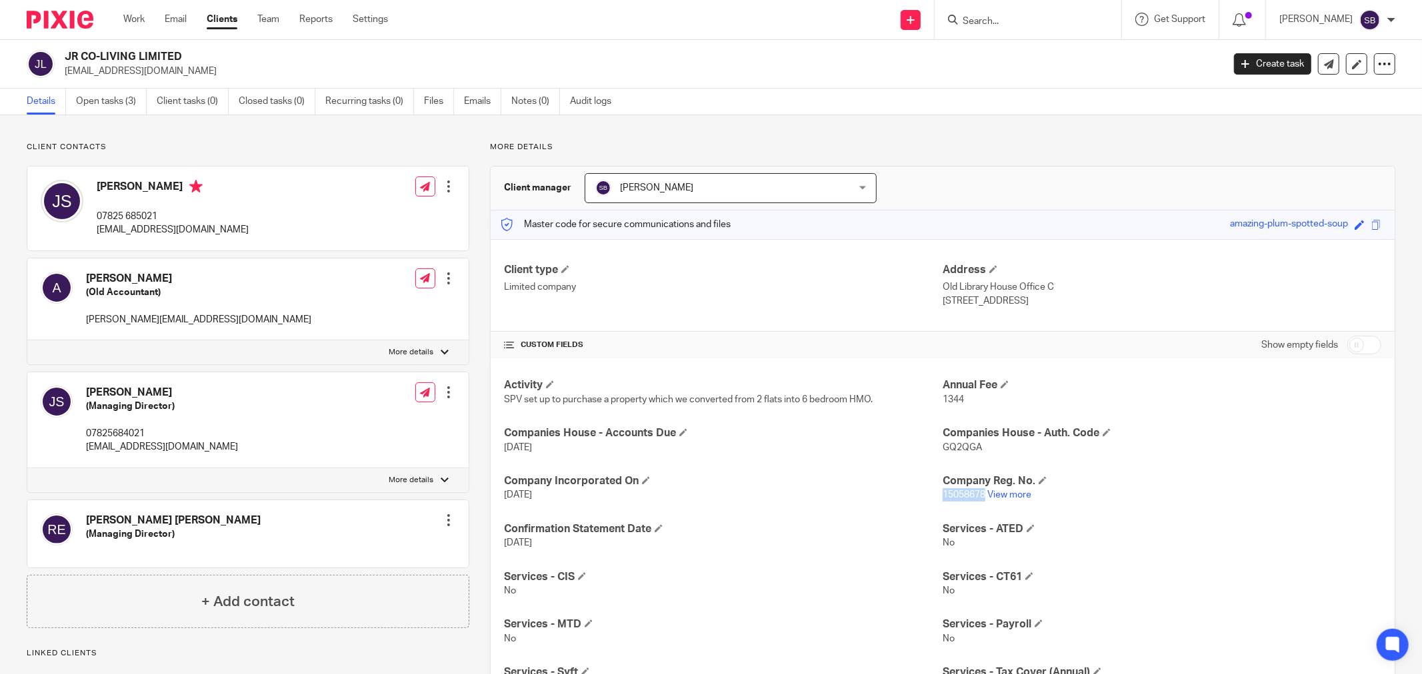
scroll to position [36, 0]
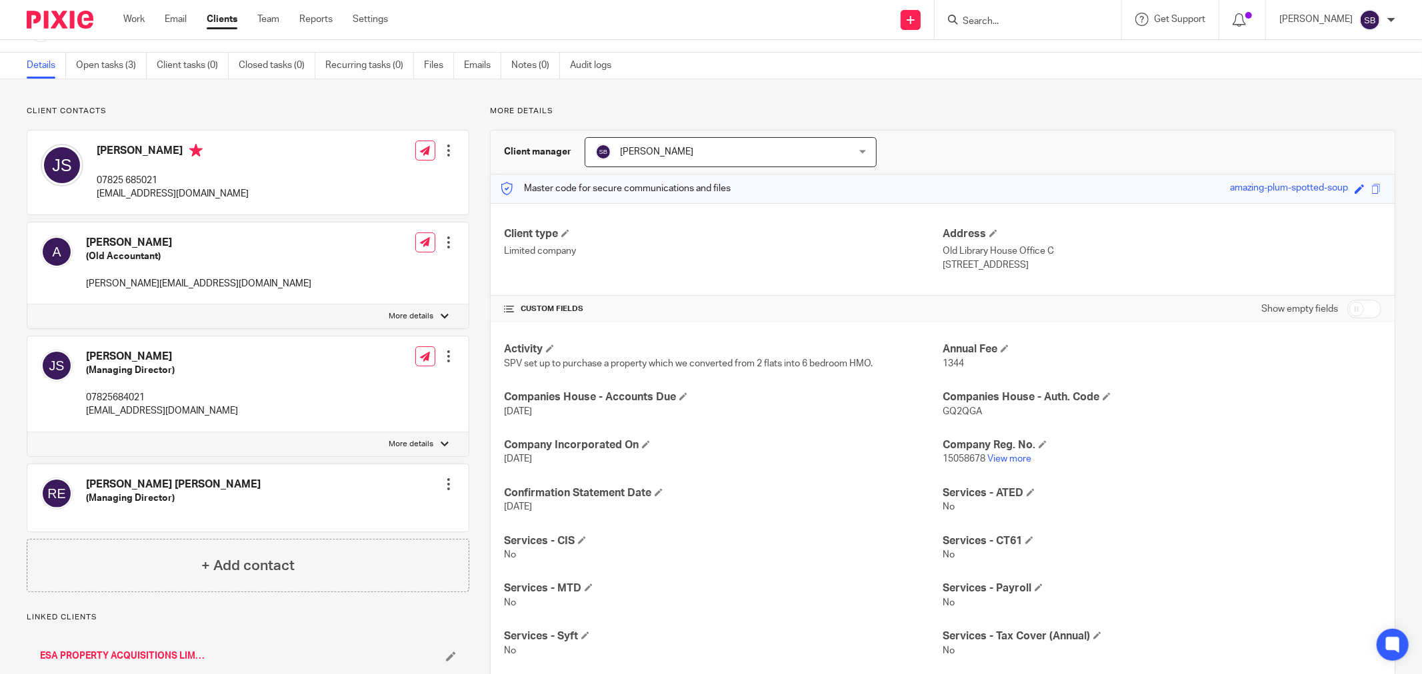
click at [1008, 21] on input "Search" at bounding box center [1021, 22] width 120 height 12
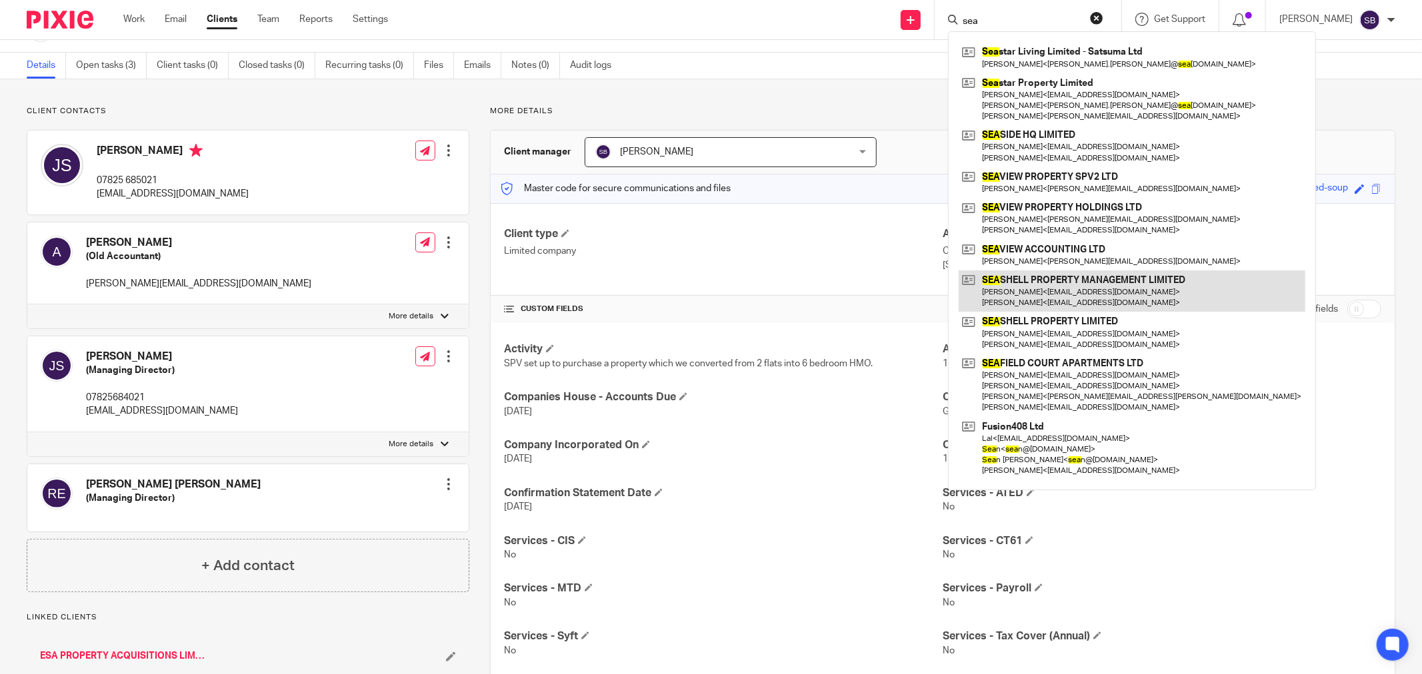
type input "sea"
click at [1054, 287] on link at bounding box center [1131, 291] width 347 height 41
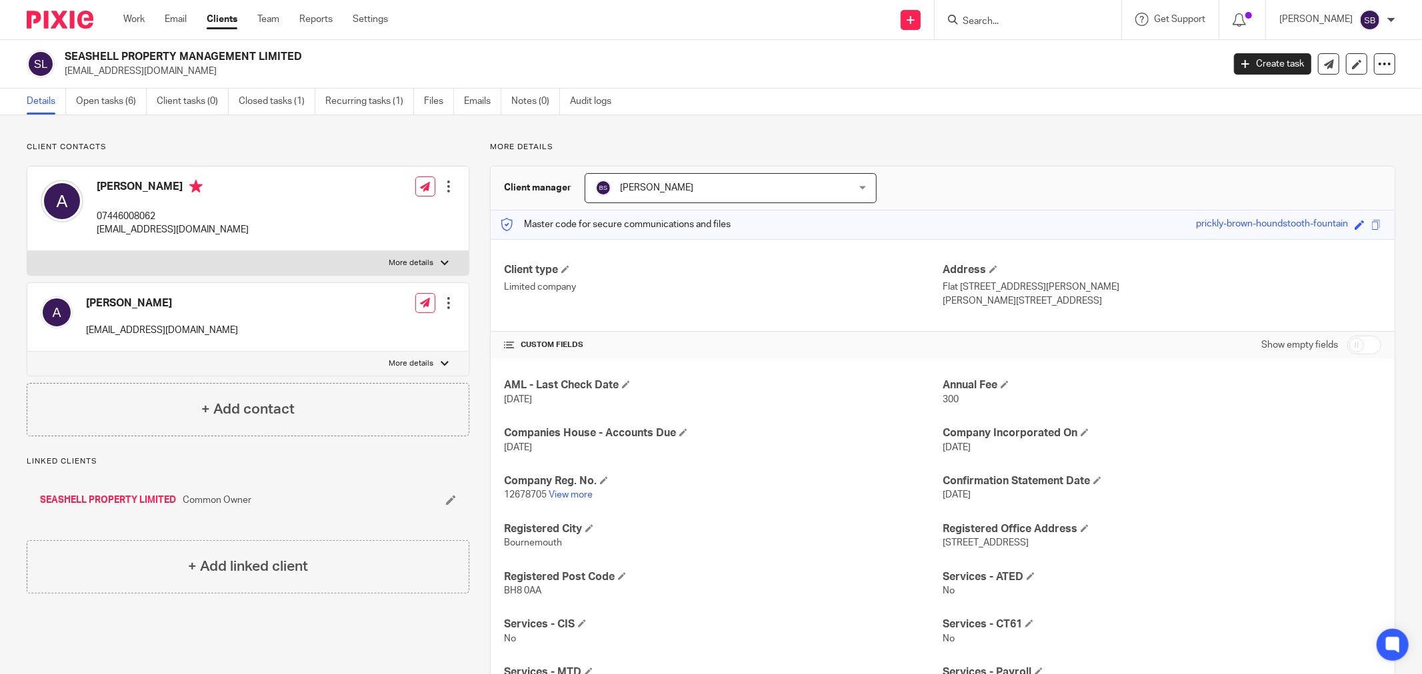
click at [140, 504] on link "SEASHELL PROPERTY LIMITED" at bounding box center [108, 500] width 136 height 13
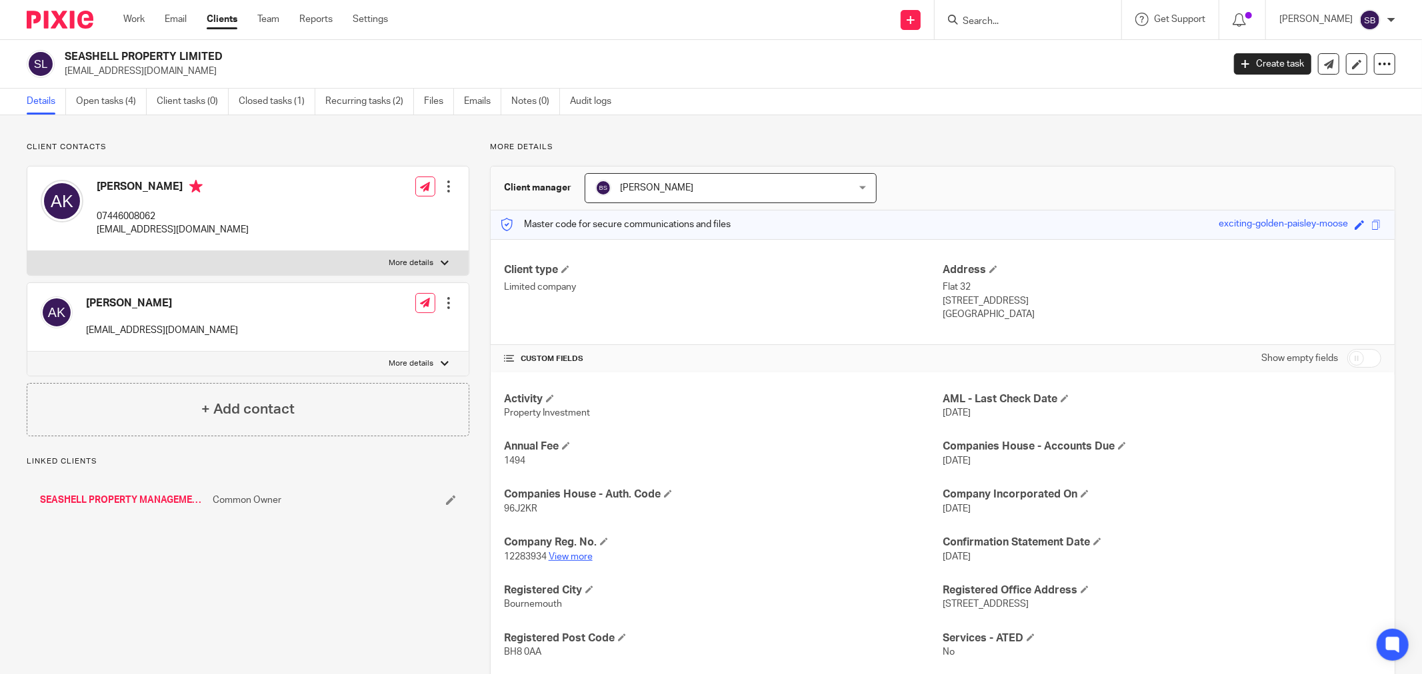
click at [558, 559] on link "View more" at bounding box center [571, 557] width 44 height 9
click at [1014, 25] on input "Search" at bounding box center [1021, 22] width 120 height 12
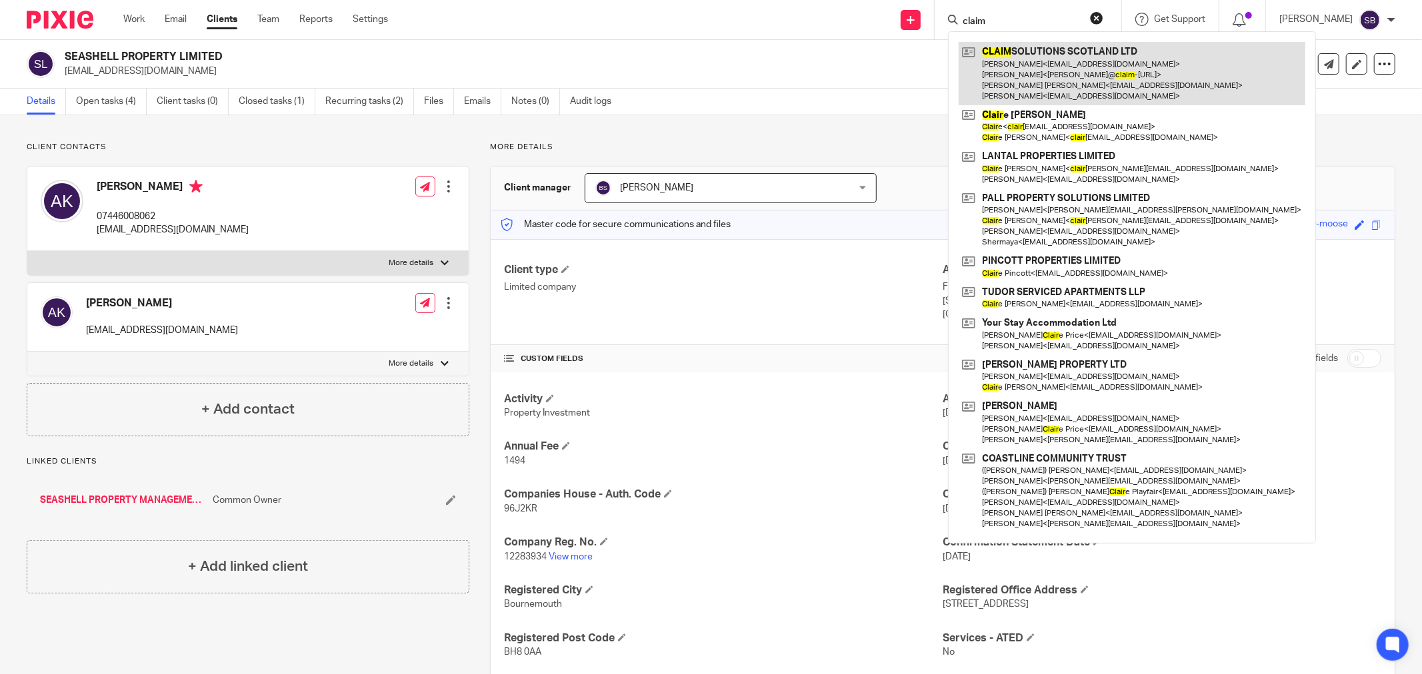
type input "claim"
click at [1058, 81] on link at bounding box center [1131, 73] width 347 height 63
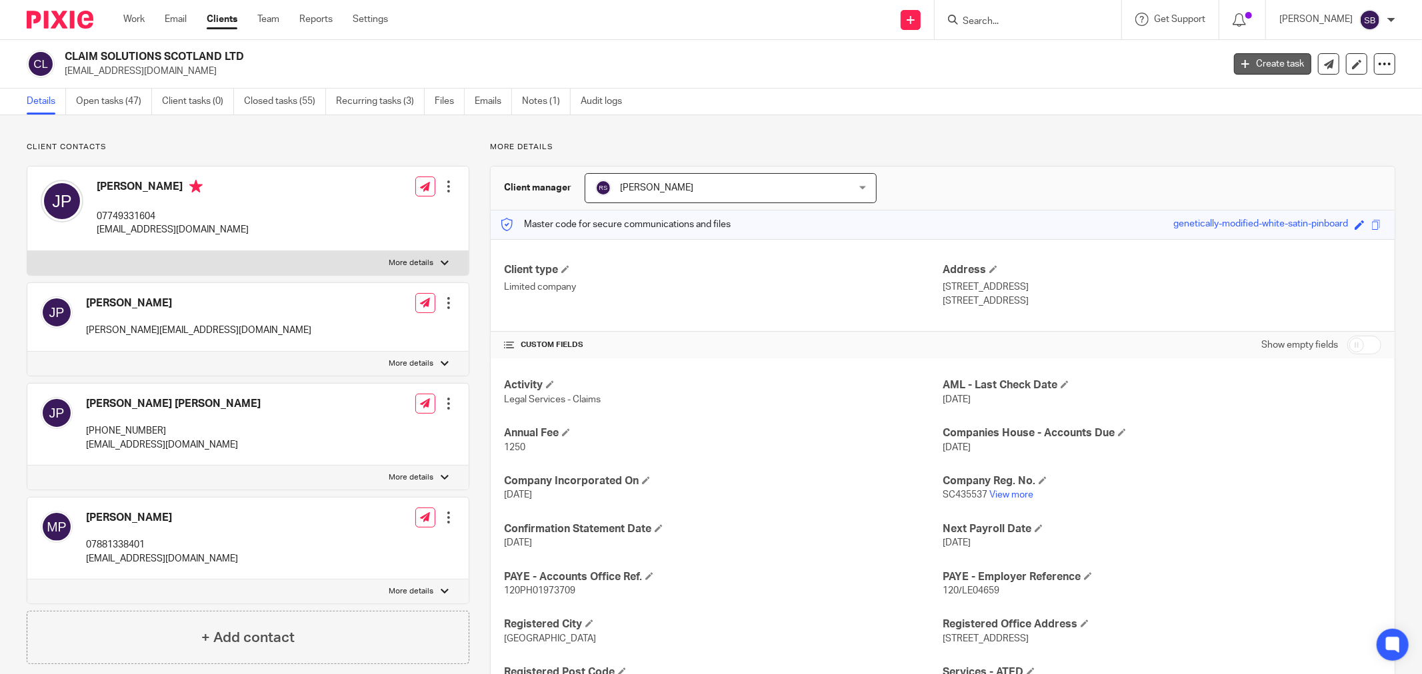
click at [1238, 69] on link "Create task" at bounding box center [1272, 63] width 77 height 21
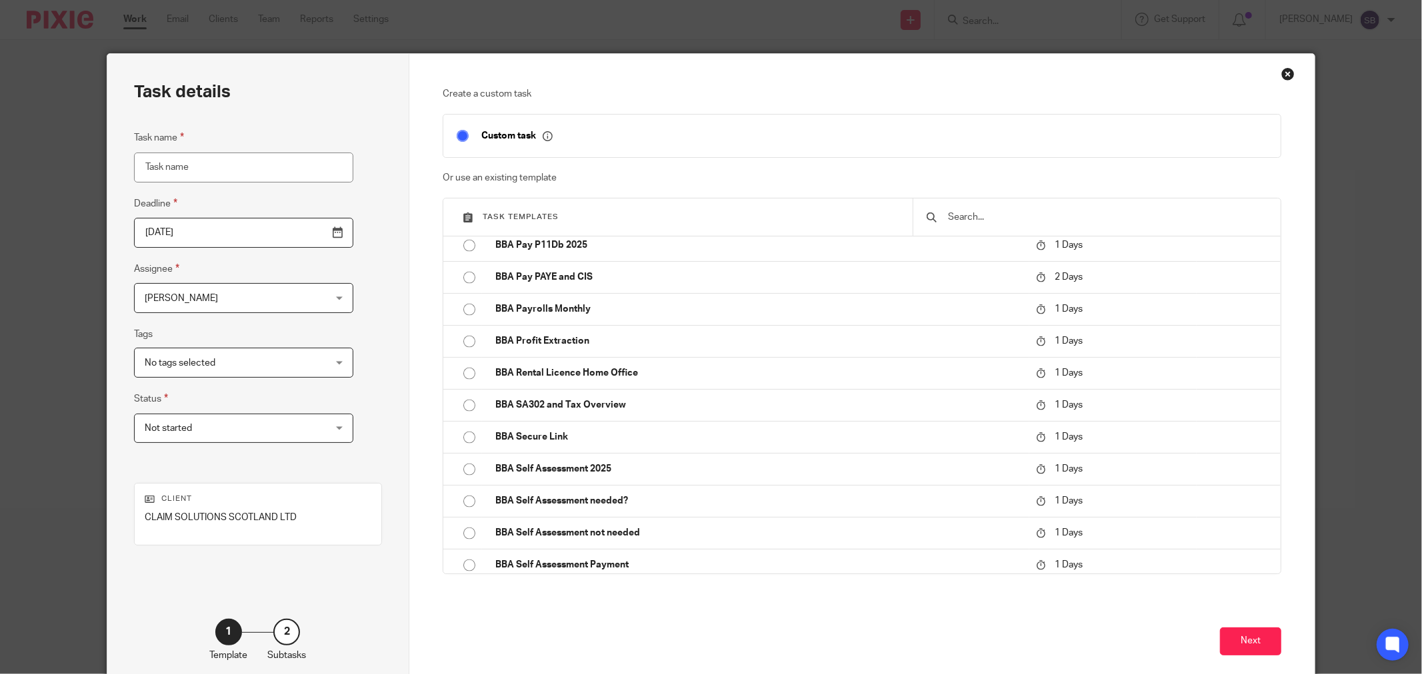
scroll to position [1629, 0]
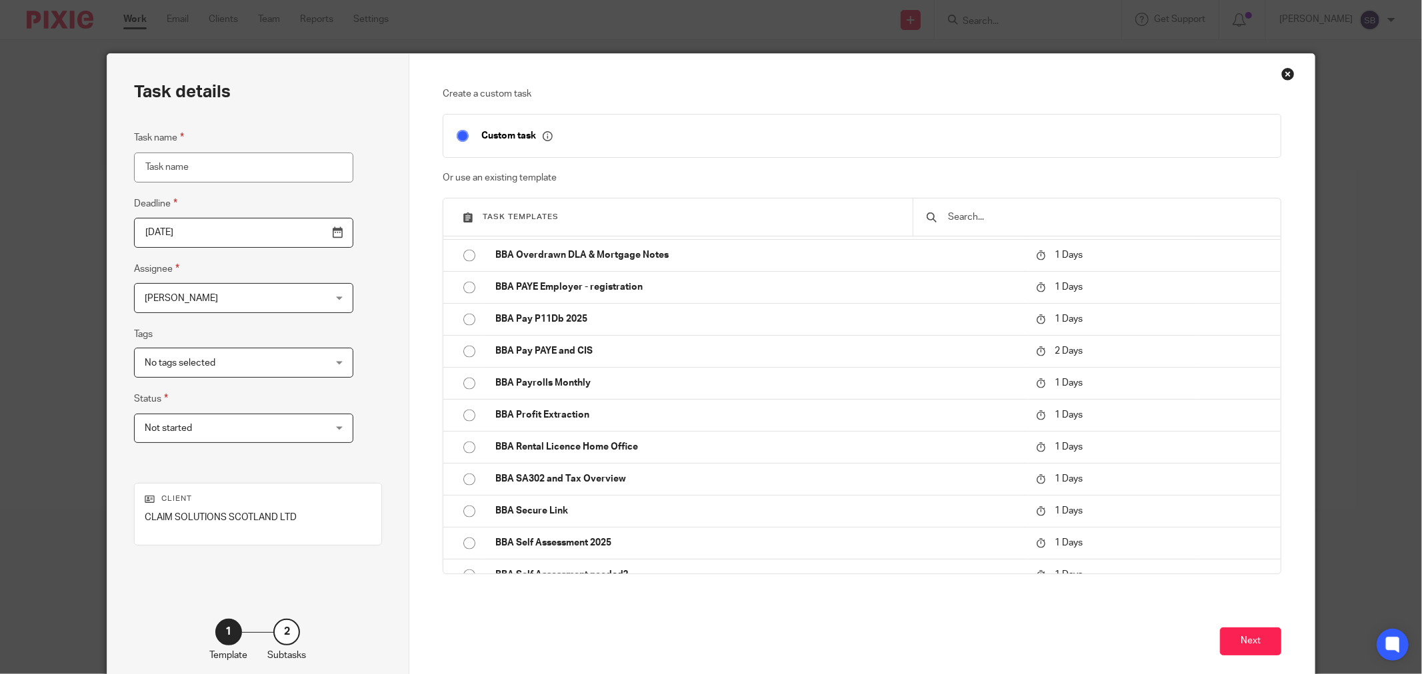
click at [958, 217] on input "text" at bounding box center [1106, 217] width 321 height 15
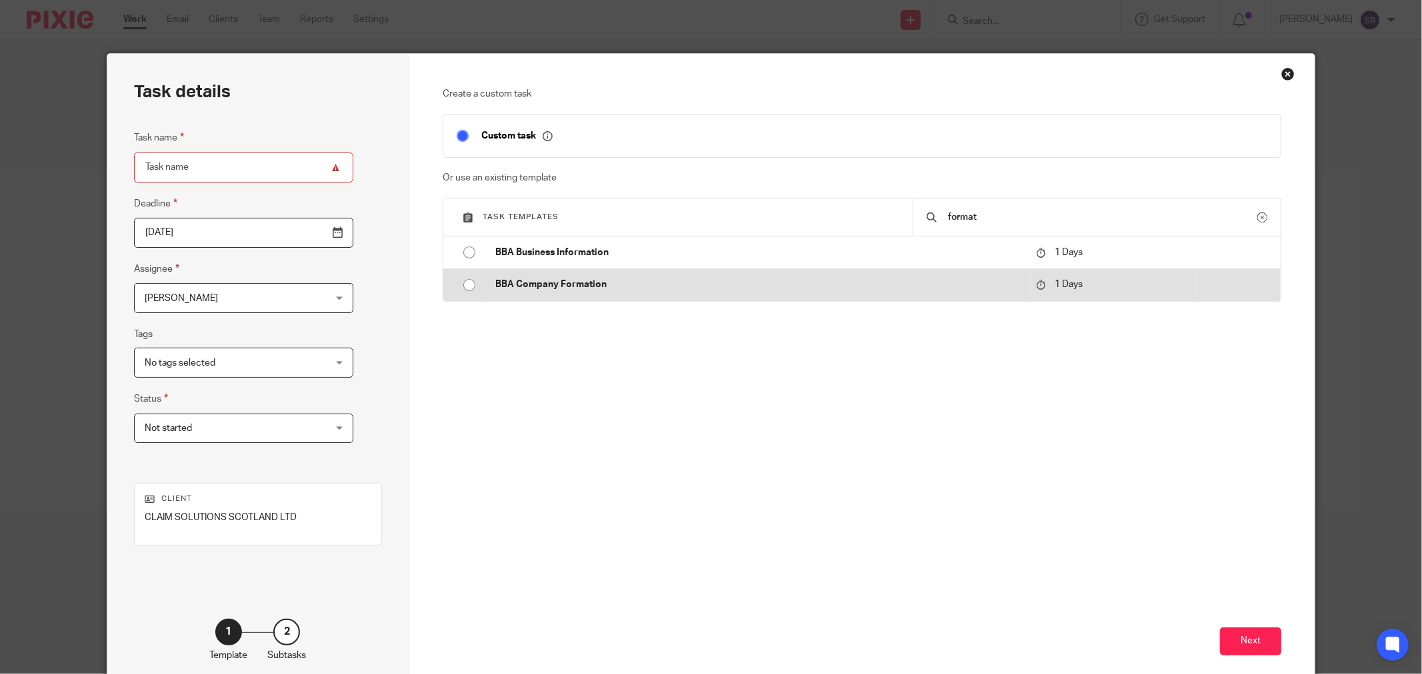
type input "format"
click at [590, 283] on p "BBA Company Formation" at bounding box center [758, 284] width 527 height 13
type input "2025-08-11"
type input "BBA Company Formation"
checkbox input "false"
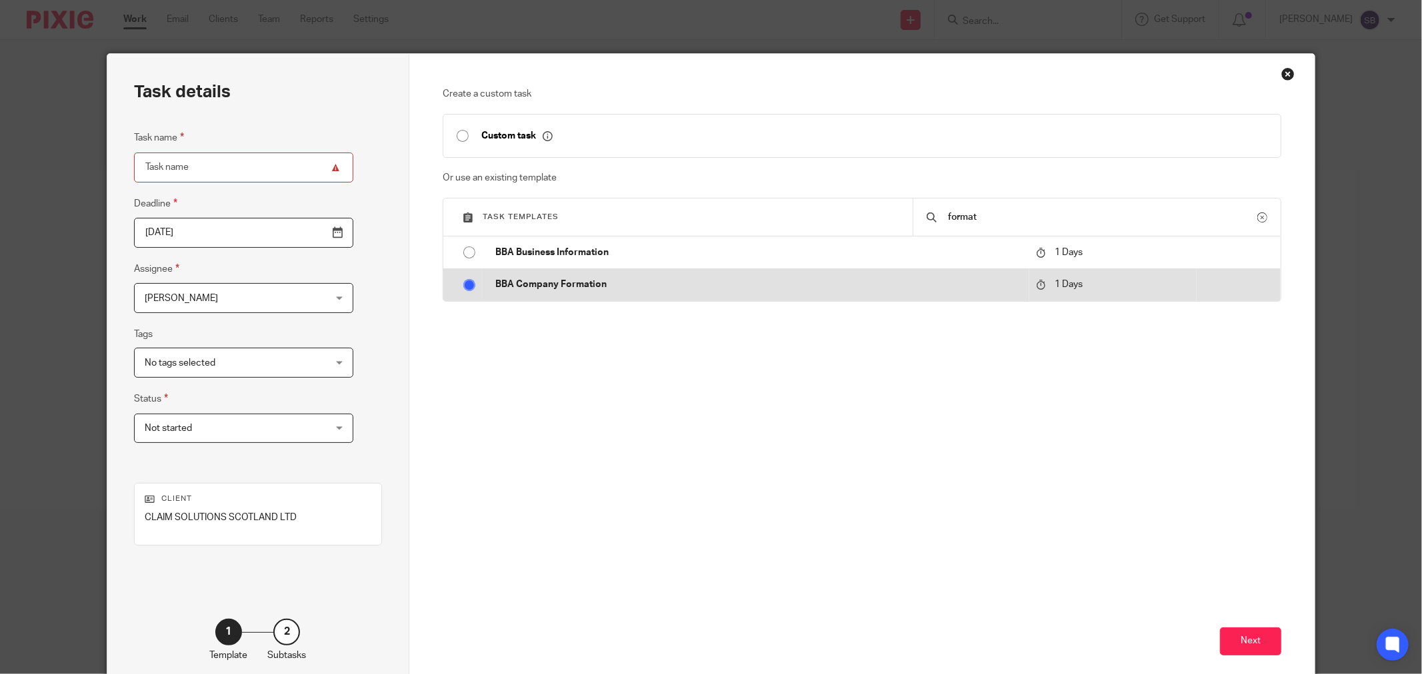
radio input "true"
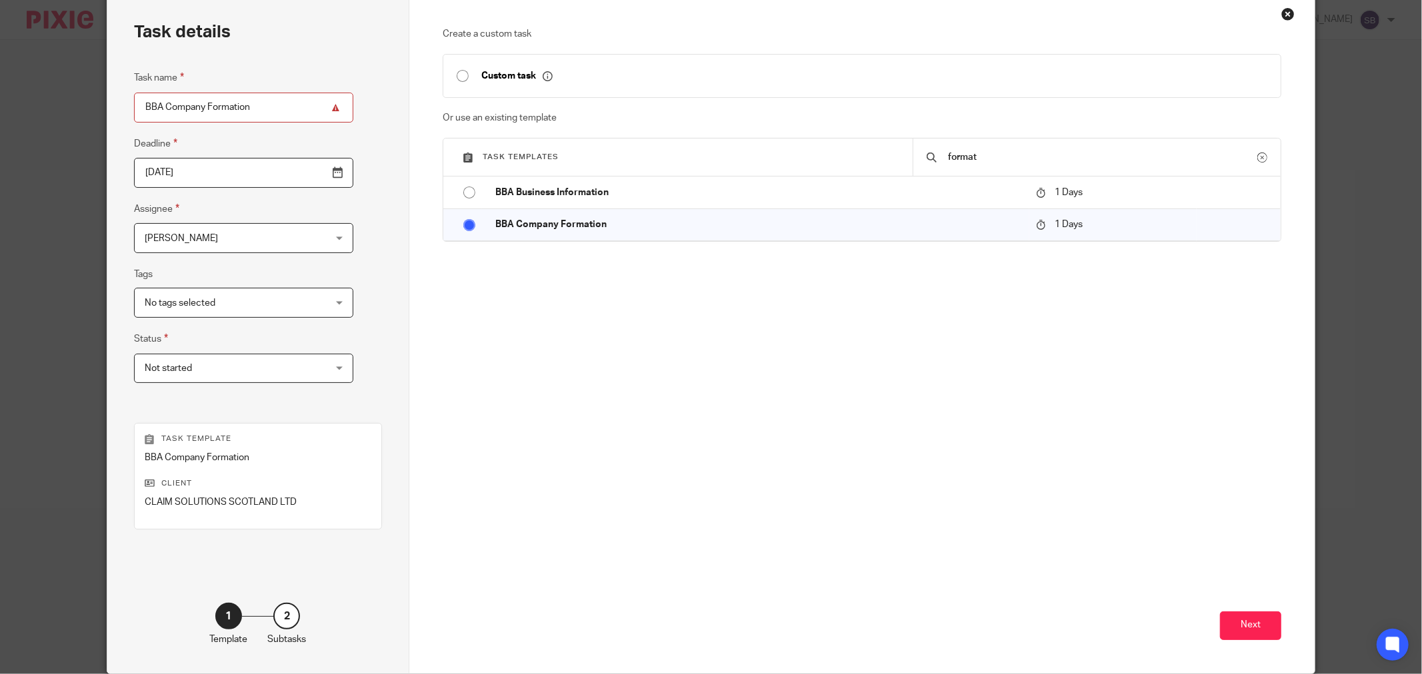
scroll to position [113, 0]
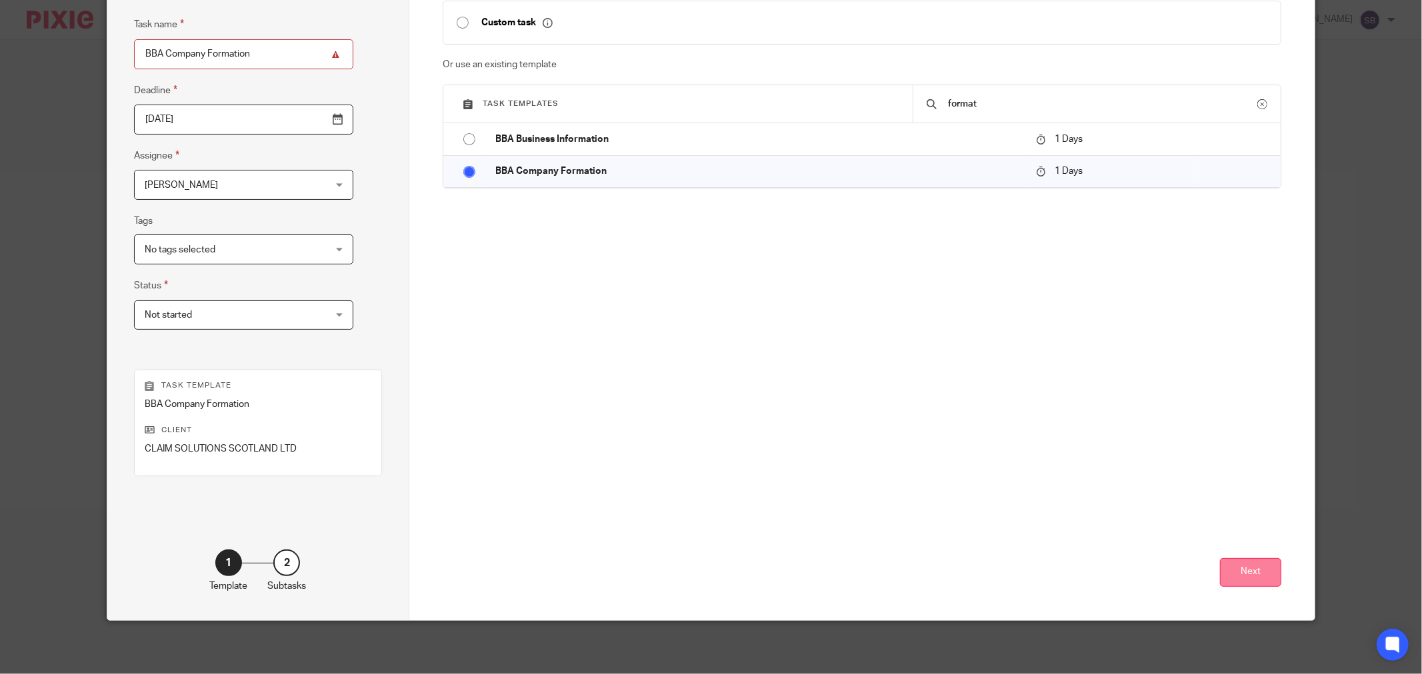
click at [1242, 571] on button "Next" at bounding box center [1250, 573] width 61 height 29
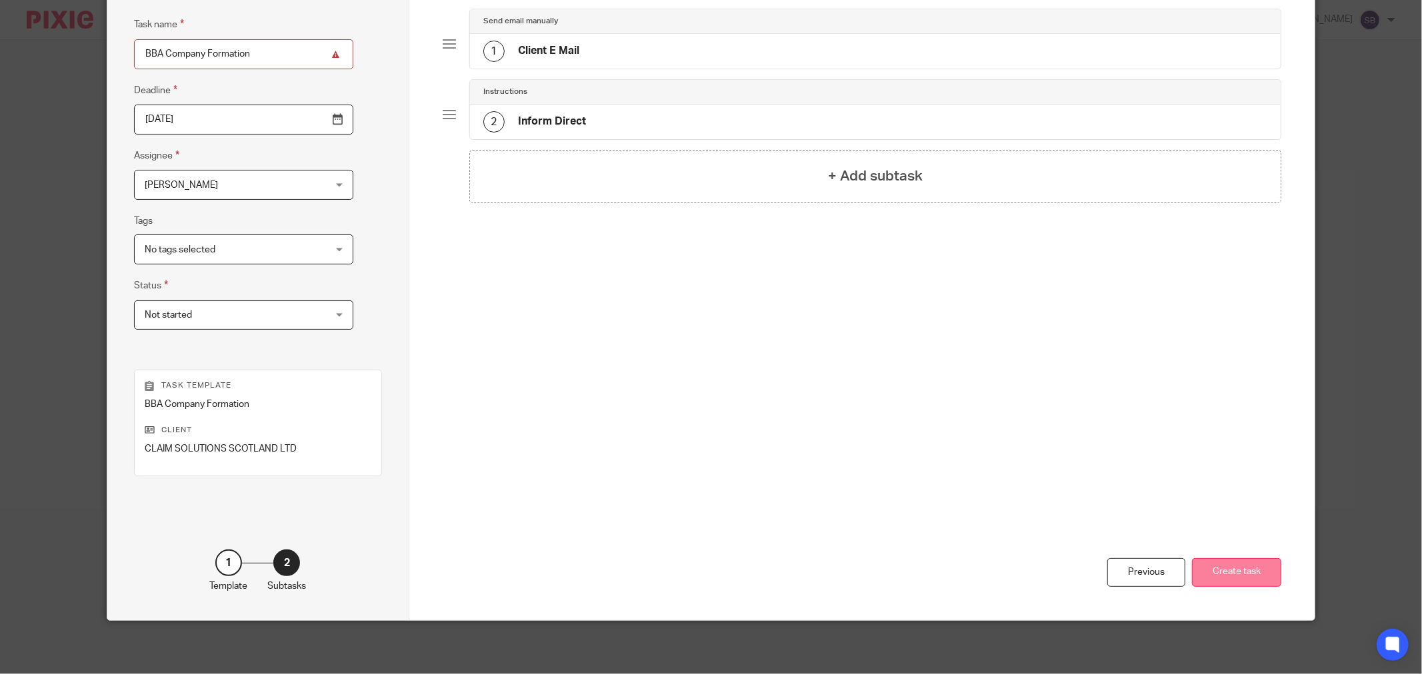
click at [1250, 573] on button "Create task" at bounding box center [1236, 573] width 89 height 29
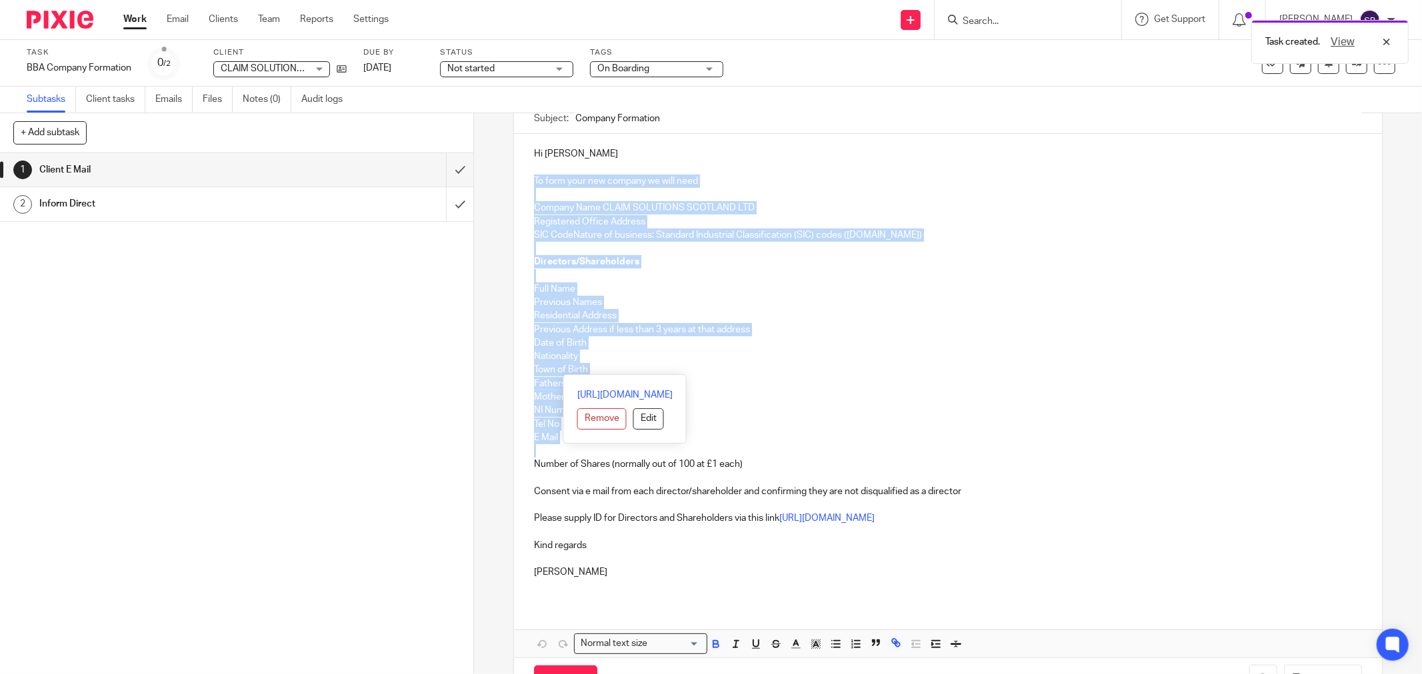
scroll to position [179, 0]
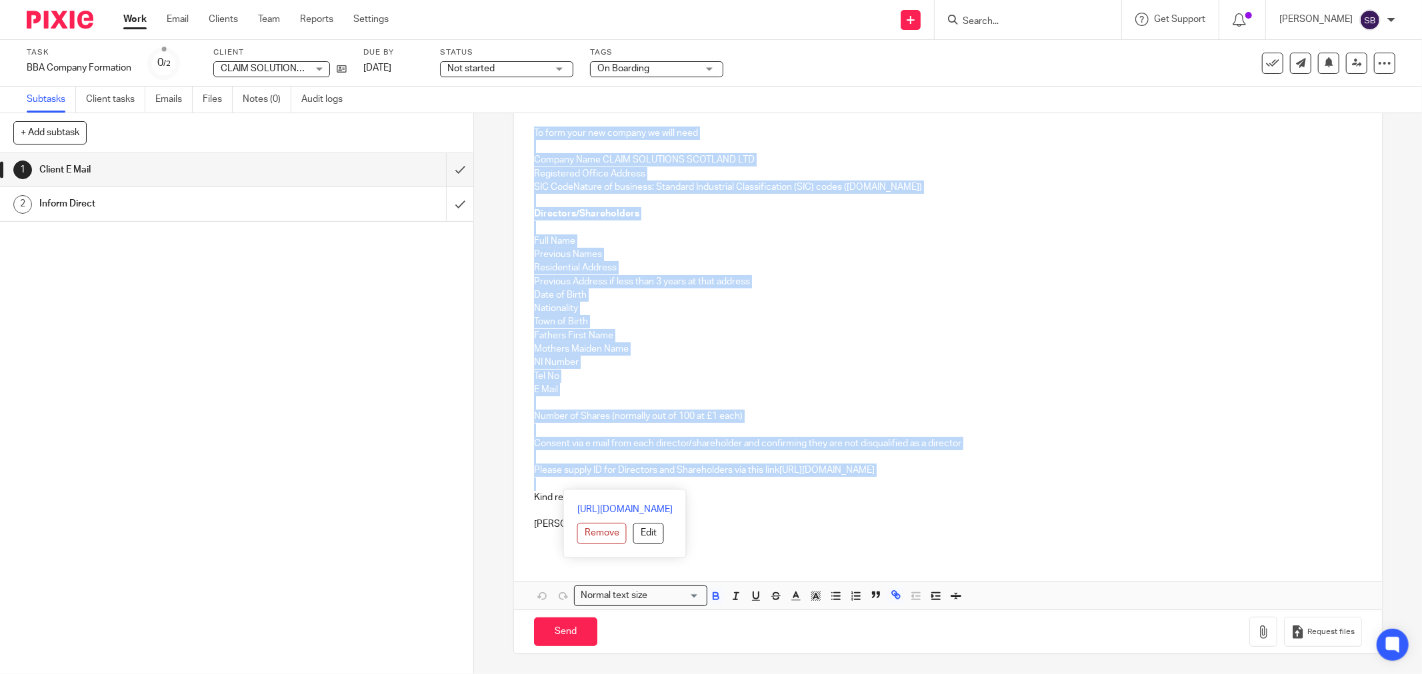
drag, startPoint x: 531, startPoint y: 311, endPoint x: 1042, endPoint y: 481, distance: 538.1
click at [1042, 481] on div "Hi [PERSON_NAME] To form your new company we will need Company Name CLAIM SOLUT…" at bounding box center [948, 320] width 868 height 469
copy div "To form your new company we will need Company Name CLAIM SOLUTIONS SCOTLAND LTD…"
